Goal: Task Accomplishment & Management: Manage account settings

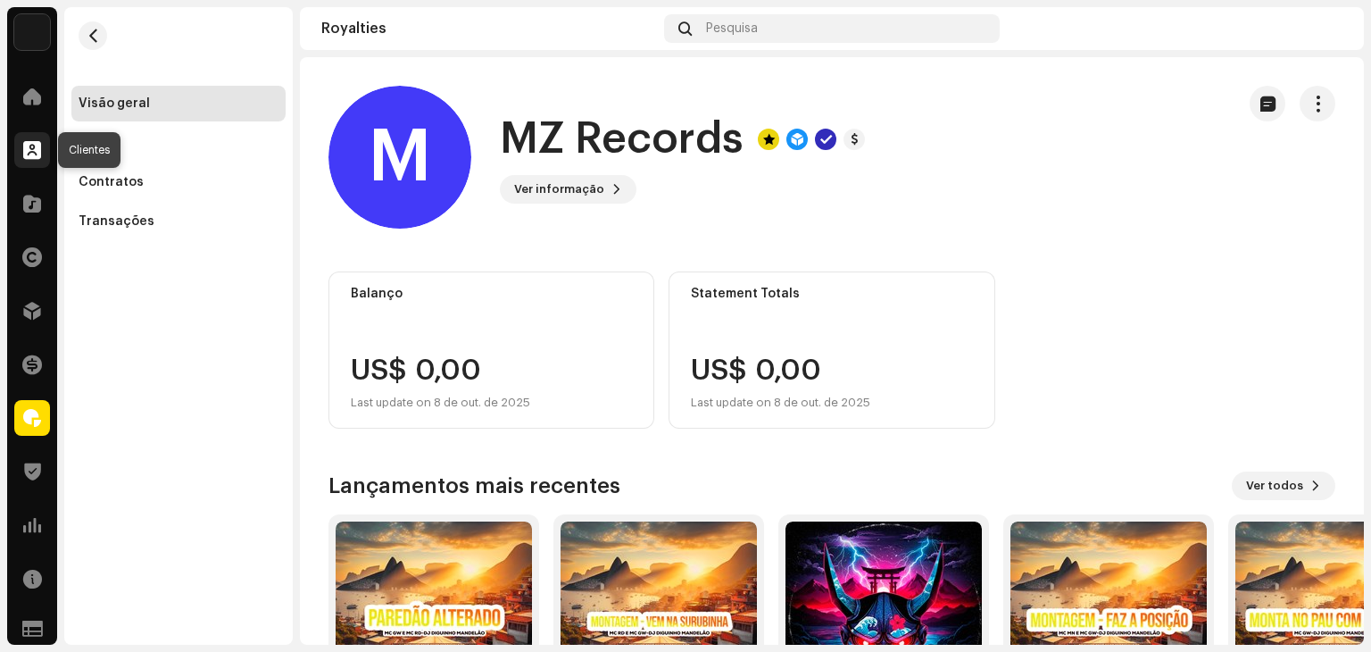
click at [43, 147] on div at bounding box center [32, 150] width 36 height 36
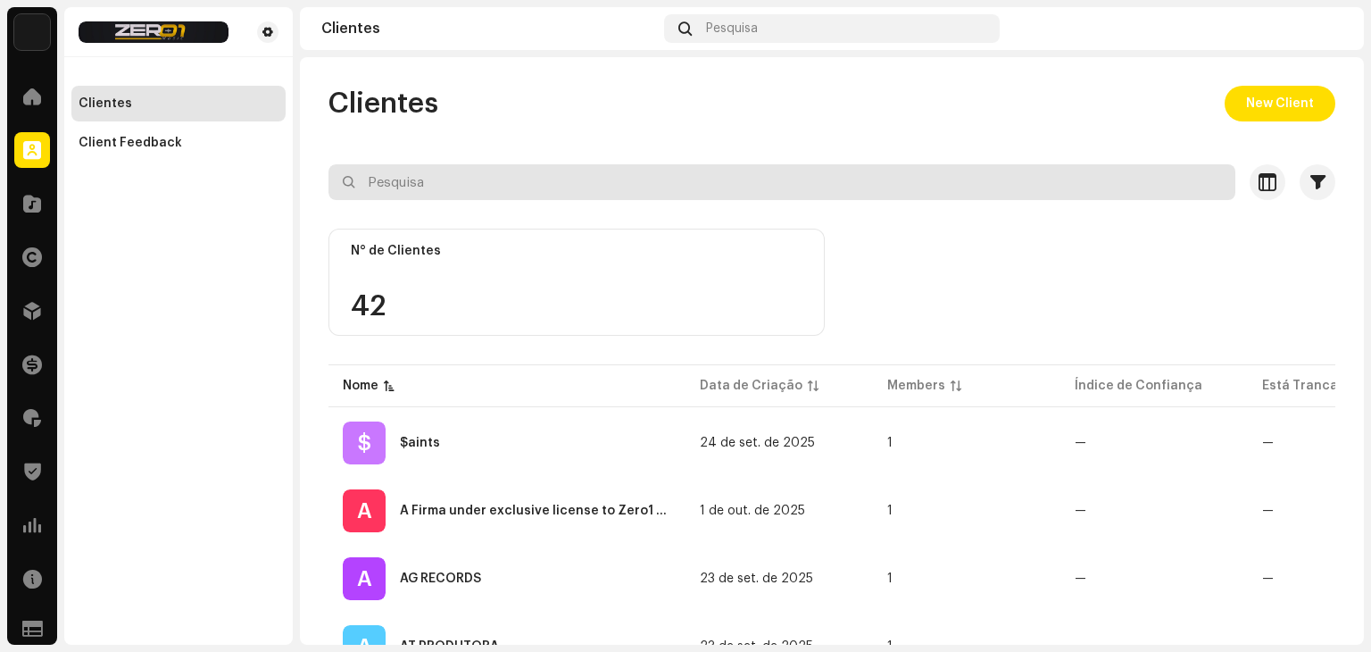
click at [457, 194] on input "text" at bounding box center [781, 182] width 907 height 36
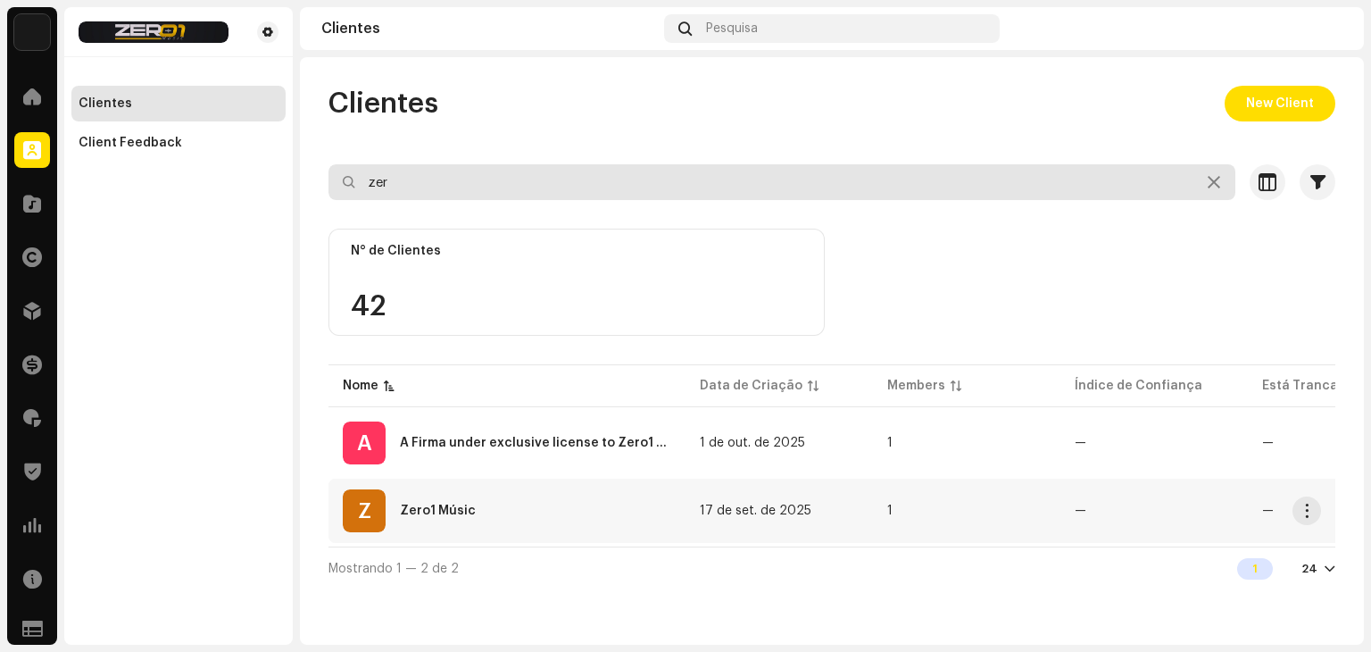
type input "zer"
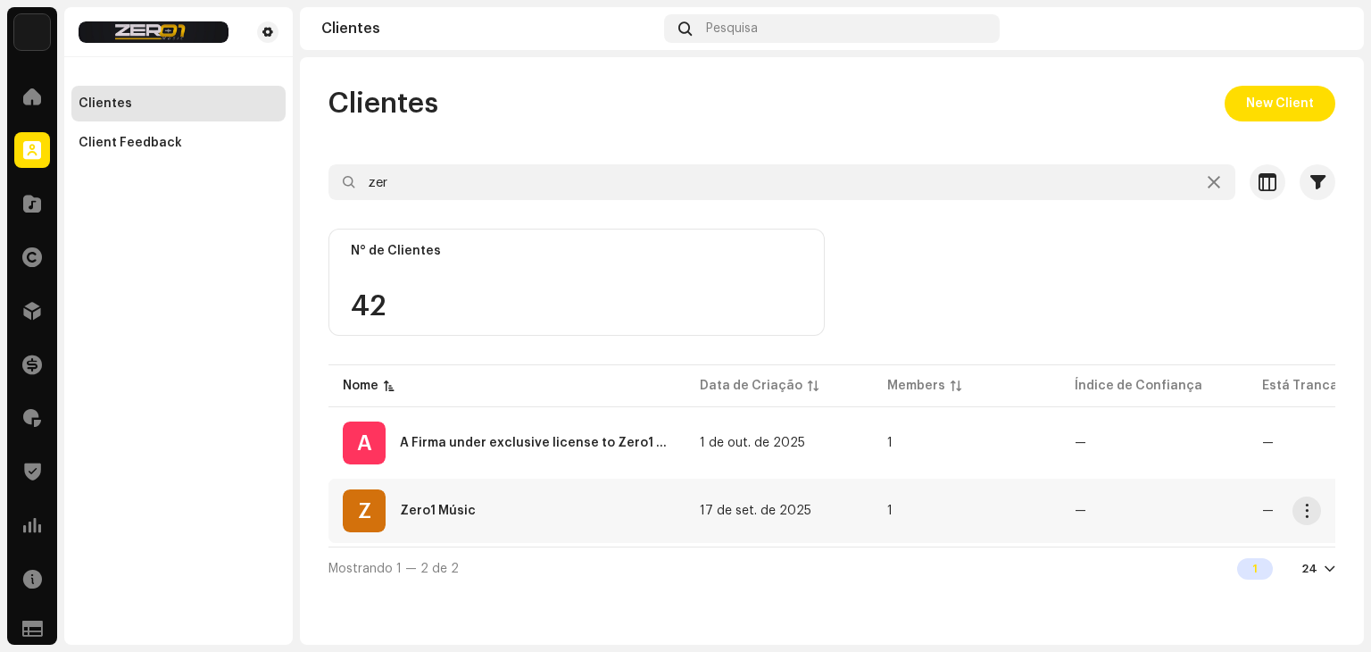
click at [461, 515] on div "Zero1 Músic" at bounding box center [438, 510] width 76 height 12
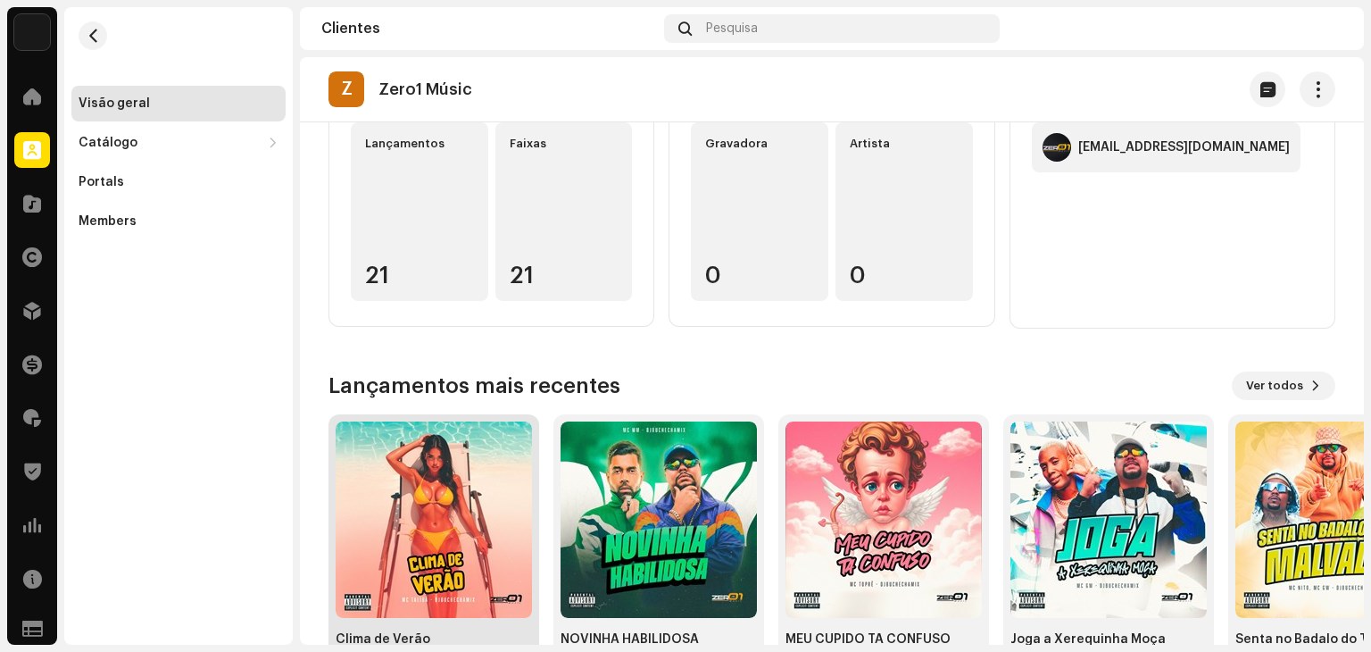
scroll to position [250, 0]
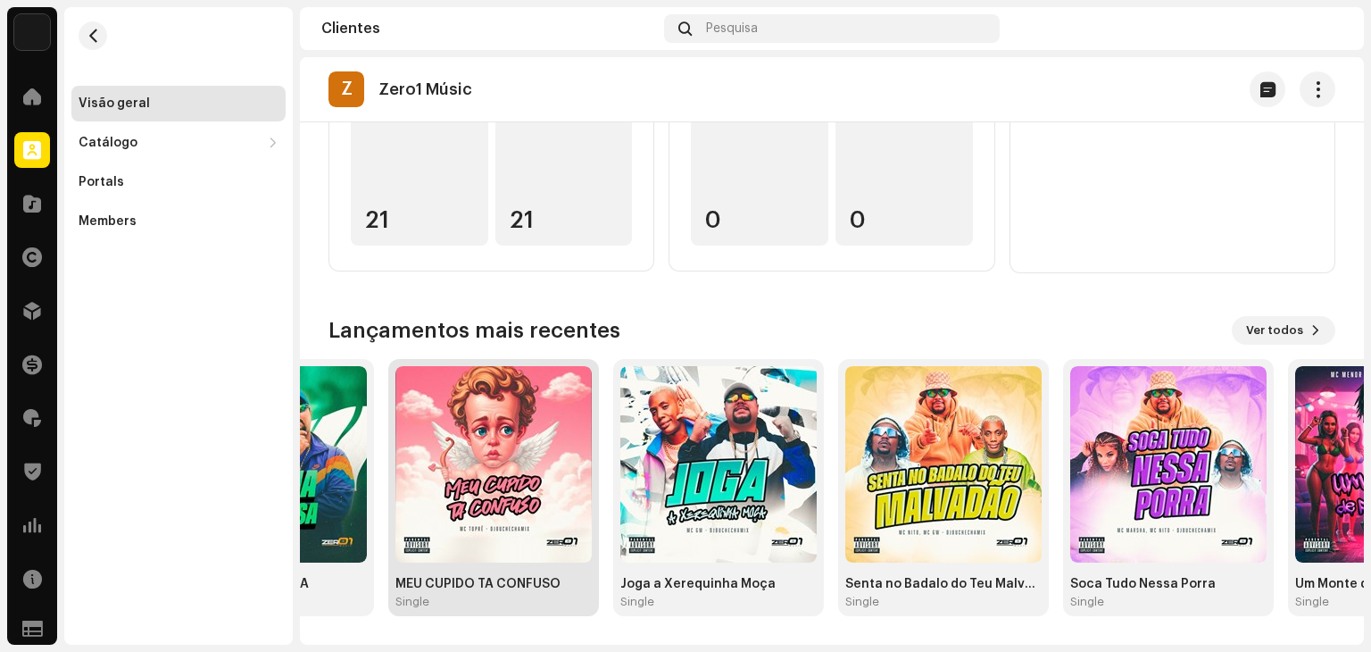
drag, startPoint x: 986, startPoint y: 510, endPoint x: 464, endPoint y: 502, distance: 522.2
click at [509, 502] on div "MEU CUPIDO TA CONFUSO Single" at bounding box center [493, 487] width 211 height 257
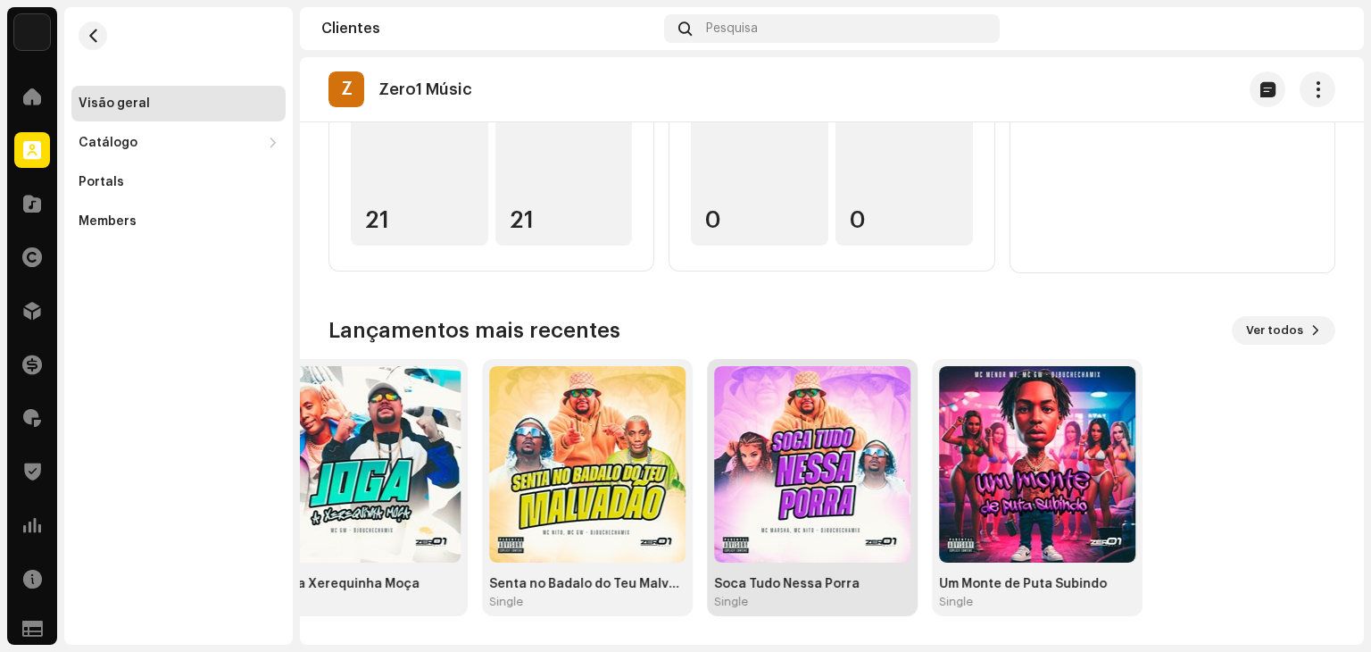
drag, startPoint x: 1084, startPoint y: 483, endPoint x: 703, endPoint y: 486, distance: 381.1
click at [707, 486] on div "Soca Tudo Nessa Porra Single" at bounding box center [812, 487] width 211 height 257
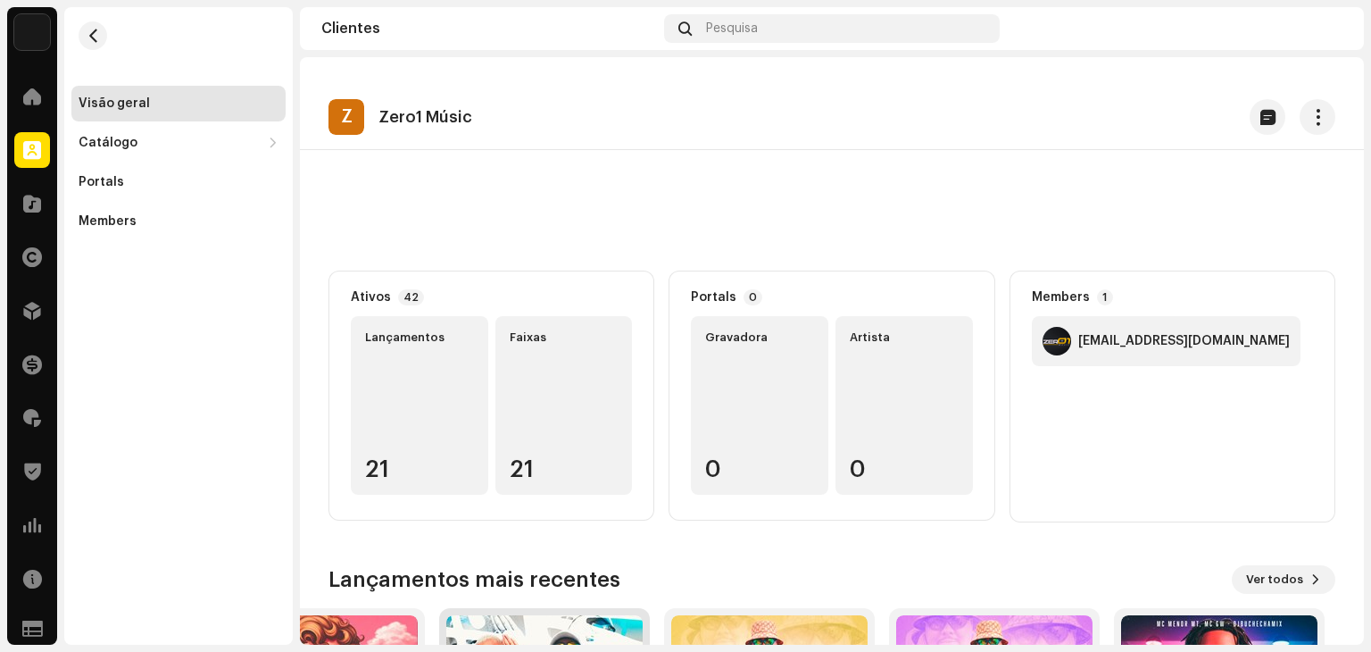
scroll to position [0, 0]
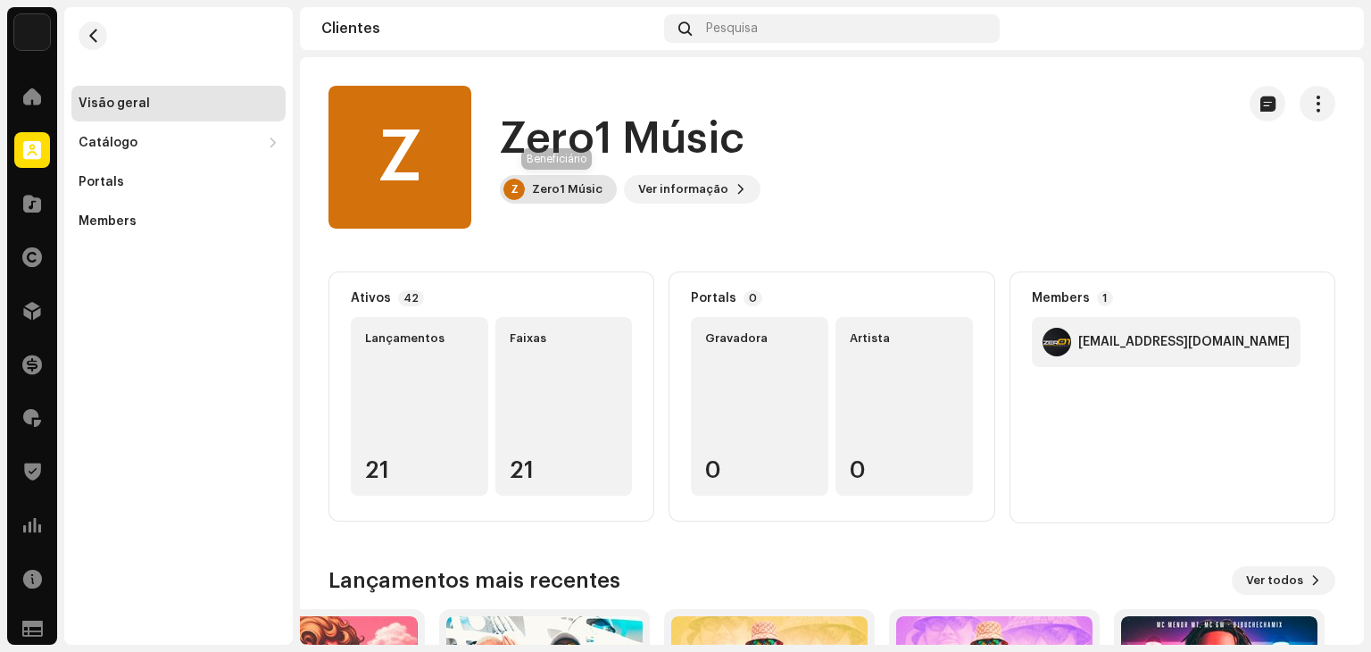
click at [578, 188] on div "Zero1 Músic" at bounding box center [567, 189] width 71 height 14
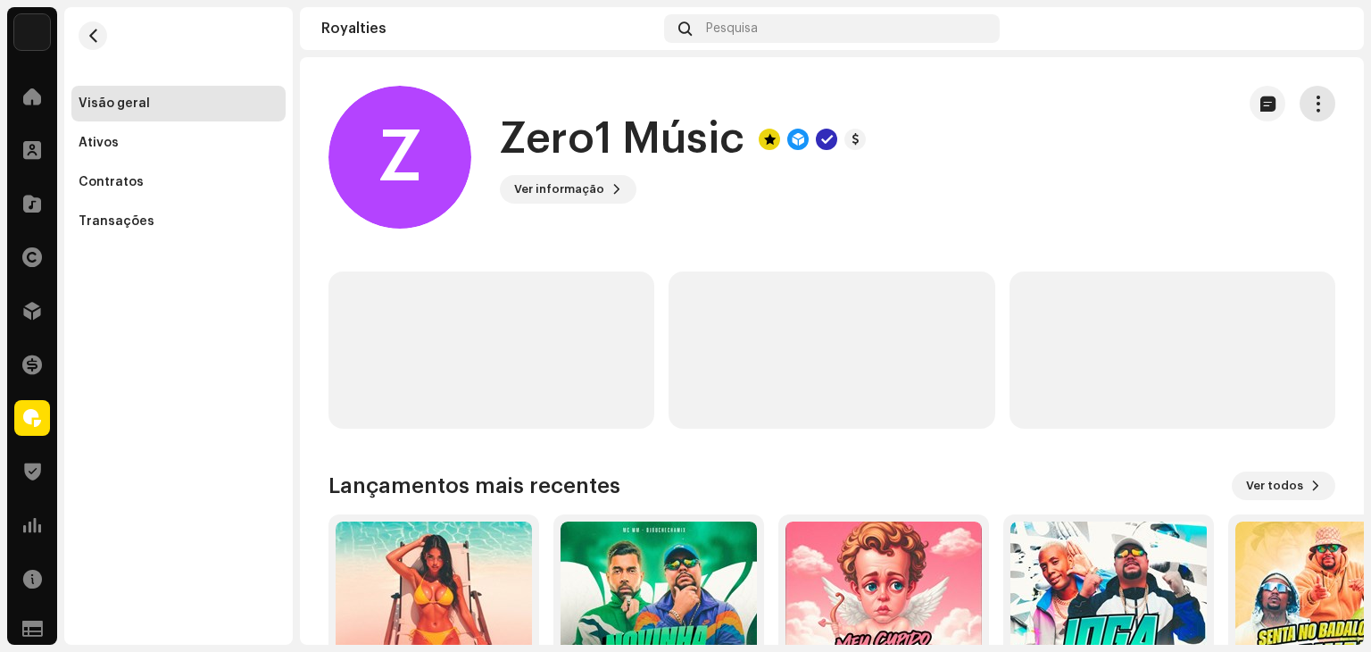
click at [1309, 111] on span "button" at bounding box center [1317, 103] width 17 height 14
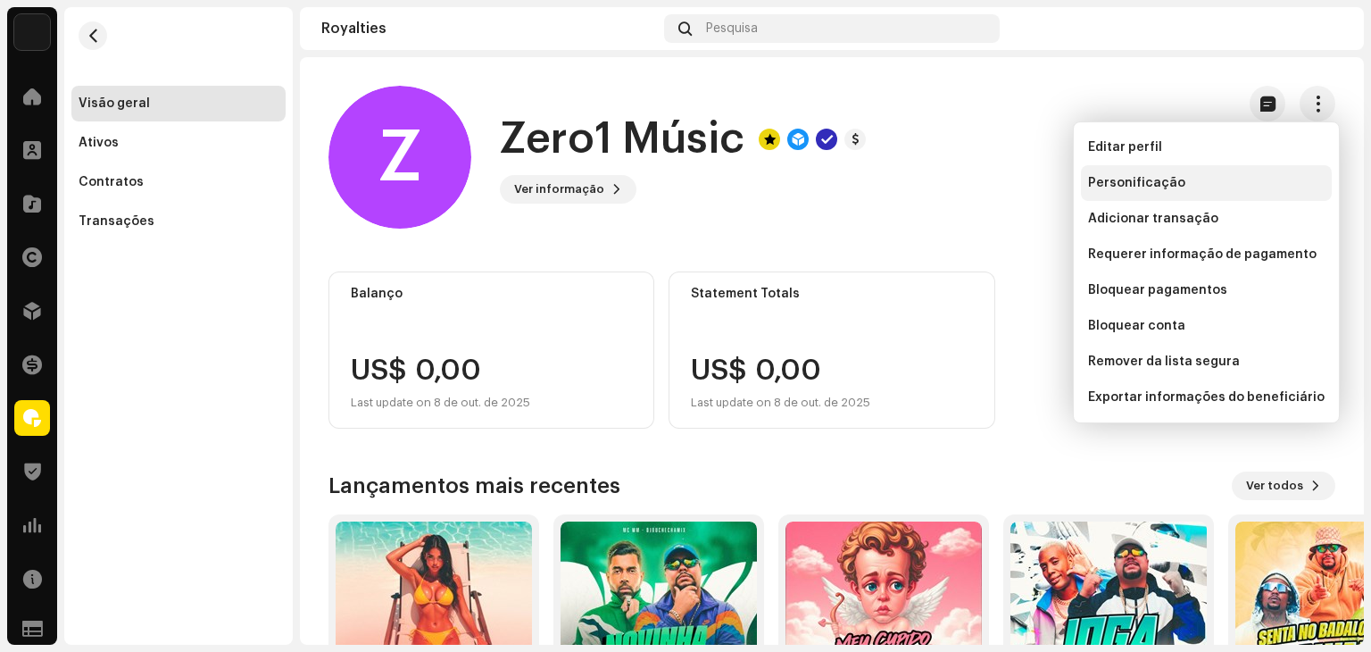
click at [1228, 172] on div "Personificação" at bounding box center [1206, 183] width 251 height 36
